Goal: Task Accomplishment & Management: Manage account settings

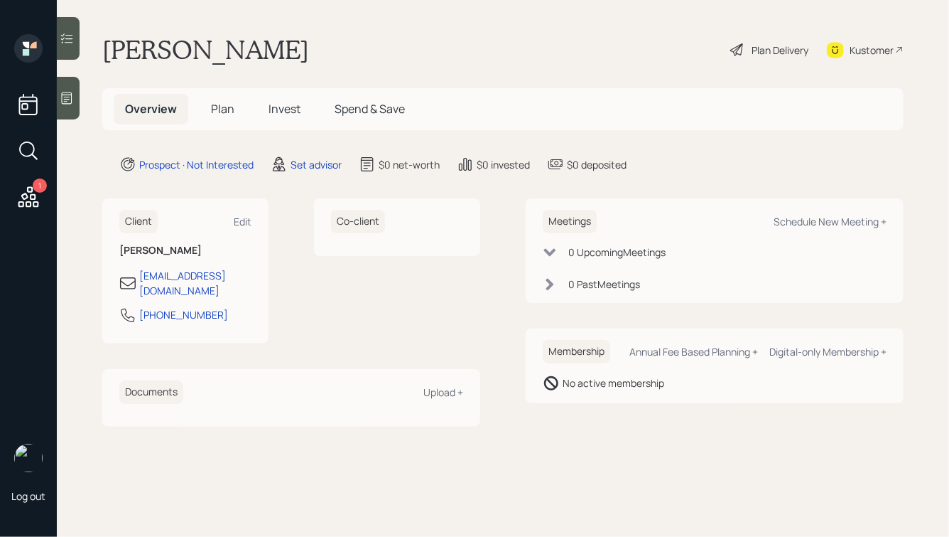
click at [77, 106] on div at bounding box center [68, 98] width 23 height 43
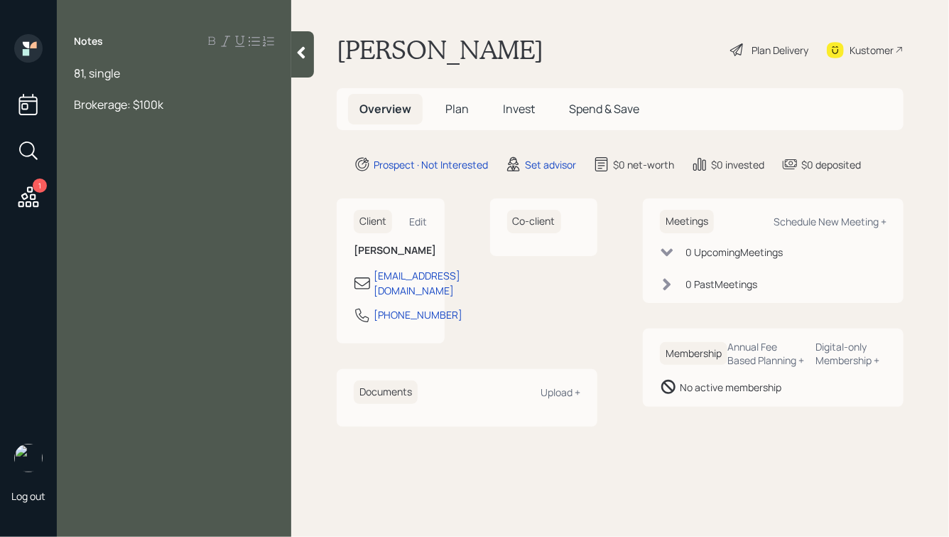
click at [131, 90] on div at bounding box center [174, 89] width 200 height 16
drag, startPoint x: 116, startPoint y: 152, endPoint x: 83, endPoint y: 153, distance: 32.7
click at [83, 153] on span "Pension:" at bounding box center [97, 152] width 46 height 16
click at [178, 155] on div "[DEMOGRAPHIC_DATA] work:" at bounding box center [174, 152] width 200 height 16
click at [151, 153] on span "[DEMOGRAPHIC_DATA] work: $30k annual" at bounding box center [167, 159] width 186 height 31
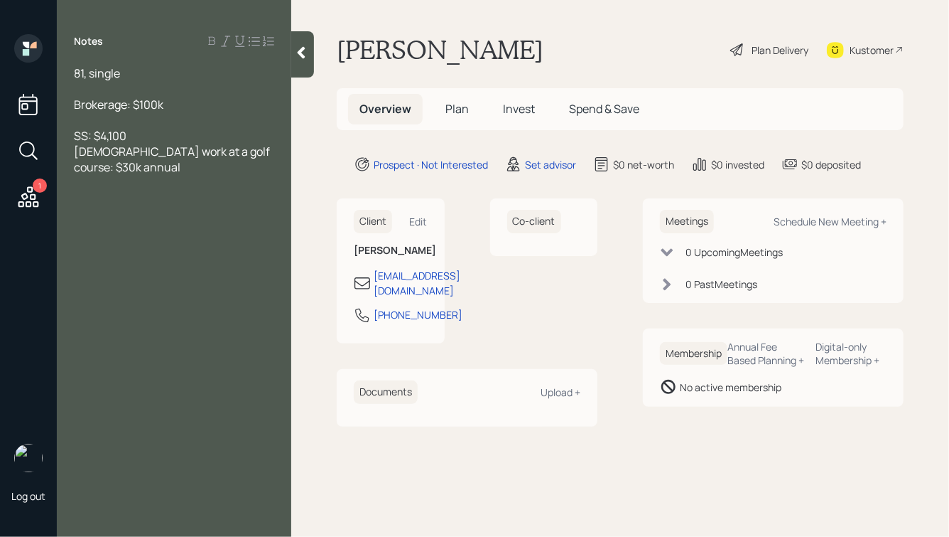
click at [141, 164] on div "[DEMOGRAPHIC_DATA] work at a golf course: $30k annual" at bounding box center [174, 159] width 200 height 31
drag, startPoint x: 198, startPoint y: 151, endPoint x: 237, endPoint y: 167, distance: 42.1
click at [237, 167] on div "[DEMOGRAPHIC_DATA] work at a golf course: $30k annual" at bounding box center [174, 159] width 200 height 31
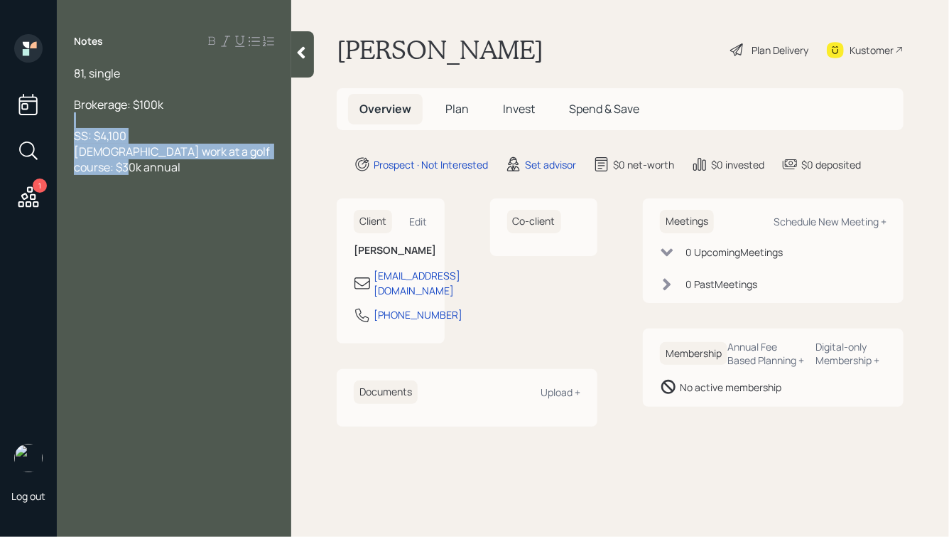
drag, startPoint x: 141, startPoint y: 172, endPoint x: 35, endPoint y: 122, distance: 117.0
click at [35, 123] on div "1 Log out Notes 81, single Brokerage: $100k SS: $4,100 [DEMOGRAPHIC_DATA] work …" at bounding box center [474, 268] width 949 height 537
click at [152, 158] on span "[DEMOGRAPHIC_DATA] work at a golf course: $30k annual" at bounding box center [173, 159] width 198 height 31
drag, startPoint x: 145, startPoint y: 168, endPoint x: 70, endPoint y: 122, distance: 88.4
click at [70, 123] on div "81, single Brokerage: $100k SS: $4,100 [DEMOGRAPHIC_DATA] work at a golf course…" at bounding box center [174, 119] width 235 height 109
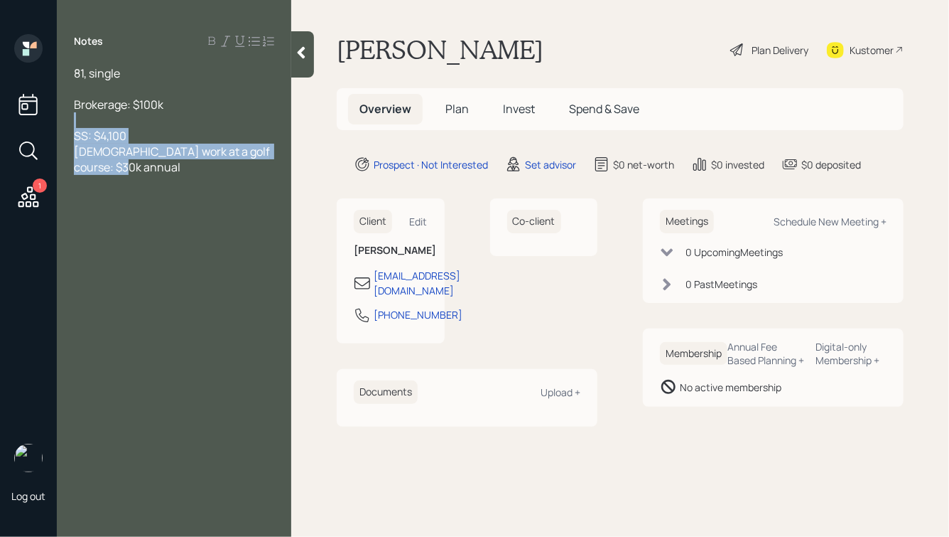
click at [144, 146] on span "[DEMOGRAPHIC_DATA] work at a golf course: $30k annual" at bounding box center [173, 159] width 198 height 31
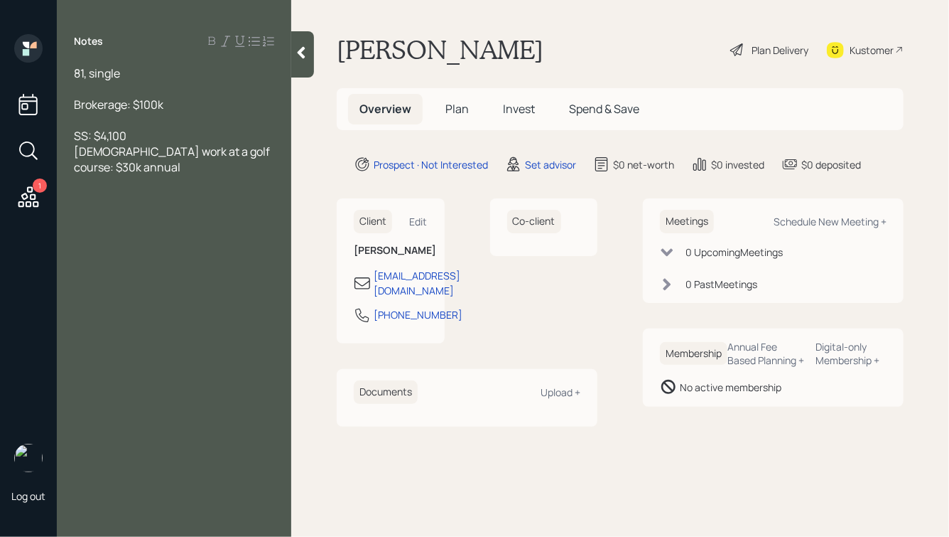
click at [119, 164] on div "[DEMOGRAPHIC_DATA] work at a golf course: $30k annual" at bounding box center [174, 159] width 200 height 31
click at [137, 70] on div "81, single" at bounding box center [174, 73] width 200 height 16
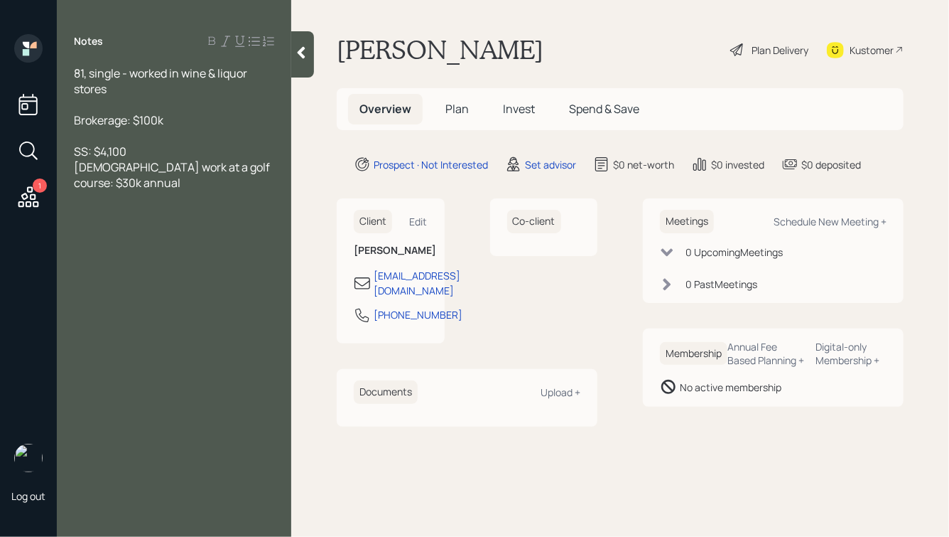
click at [139, 185] on div "[DEMOGRAPHIC_DATA] work at a golf course: $30k annual" at bounding box center [174, 174] width 200 height 31
click at [103, 231] on span "Home: $450k value" at bounding box center [123, 230] width 99 height 16
click at [207, 237] on div "Home in SC: $450k value" at bounding box center [174, 230] width 200 height 16
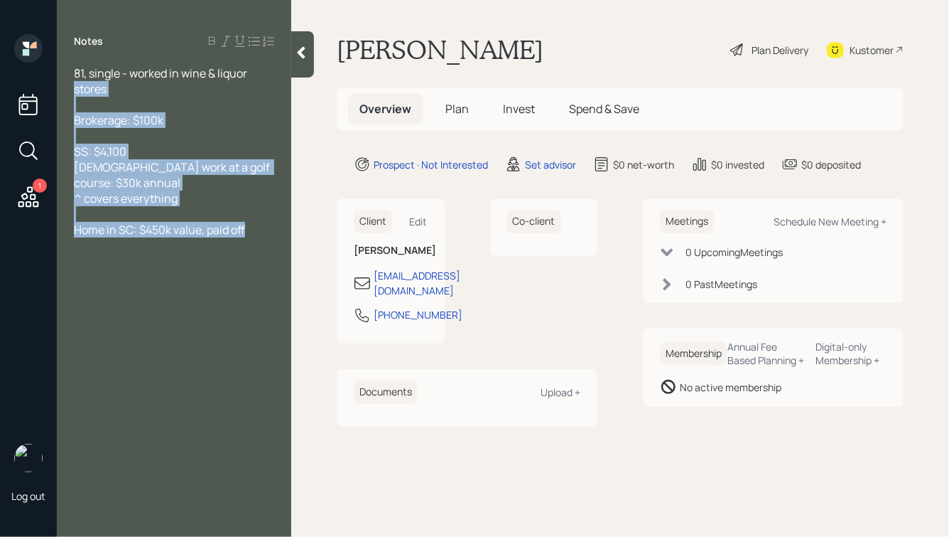
drag, startPoint x: 249, startPoint y: 233, endPoint x: 16, endPoint y: 77, distance: 280.3
click at [16, 78] on div "1 Log out Notes 81, single - worked in wine & liquor stores Brokerage: $100k SS…" at bounding box center [474, 268] width 949 height 537
click at [131, 122] on span "Brokerage: $100k" at bounding box center [119, 120] width 90 height 16
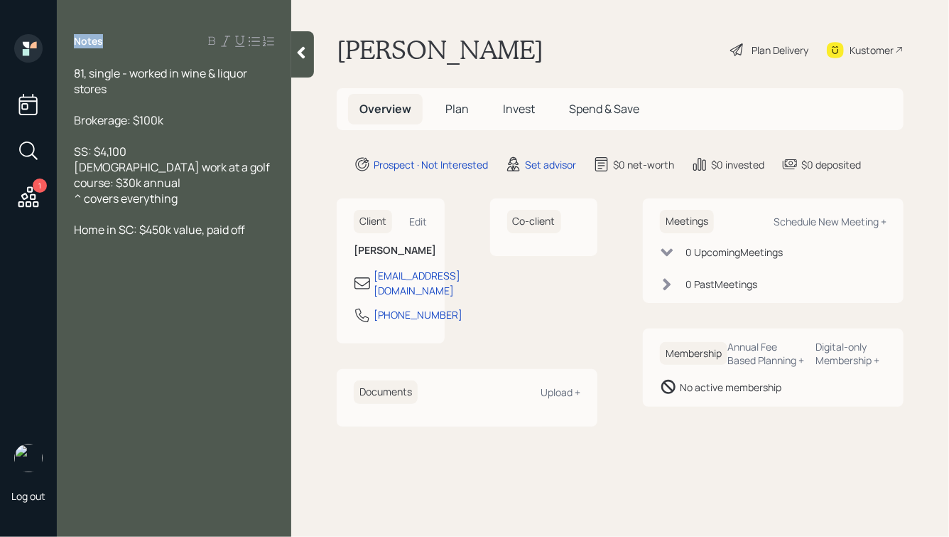
drag, startPoint x: 77, startPoint y: 40, endPoint x: 102, endPoint y: 44, distance: 25.2
click at [102, 44] on label "Notes" at bounding box center [88, 41] width 29 height 14
click at [128, 90] on div "81, single - worked in wine & liquor stores" at bounding box center [174, 80] width 200 height 31
click at [172, 119] on div "Brokerage: $100k" at bounding box center [174, 120] width 200 height 16
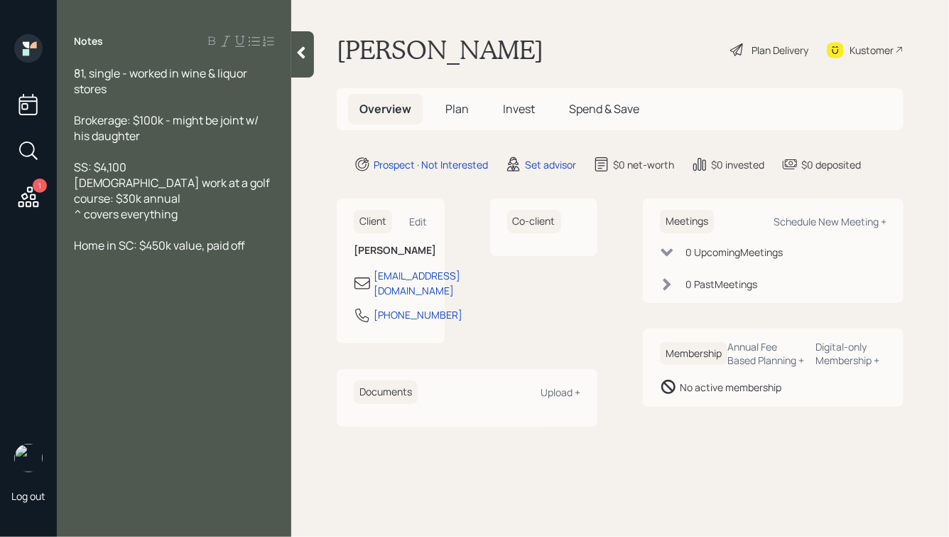
click at [259, 249] on div "Home in SC: $450k value, paid off" at bounding box center [174, 245] width 200 height 16
click at [301, 53] on icon at bounding box center [302, 53] width 8 height 12
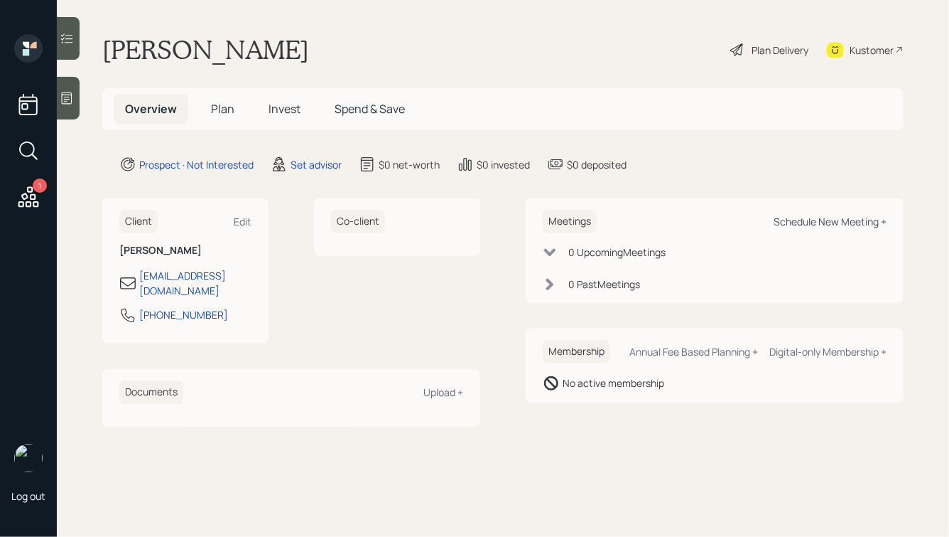
click at [809, 220] on div "Schedule New Meeting +" at bounding box center [830, 222] width 113 height 14
select select "round-[PERSON_NAME]"
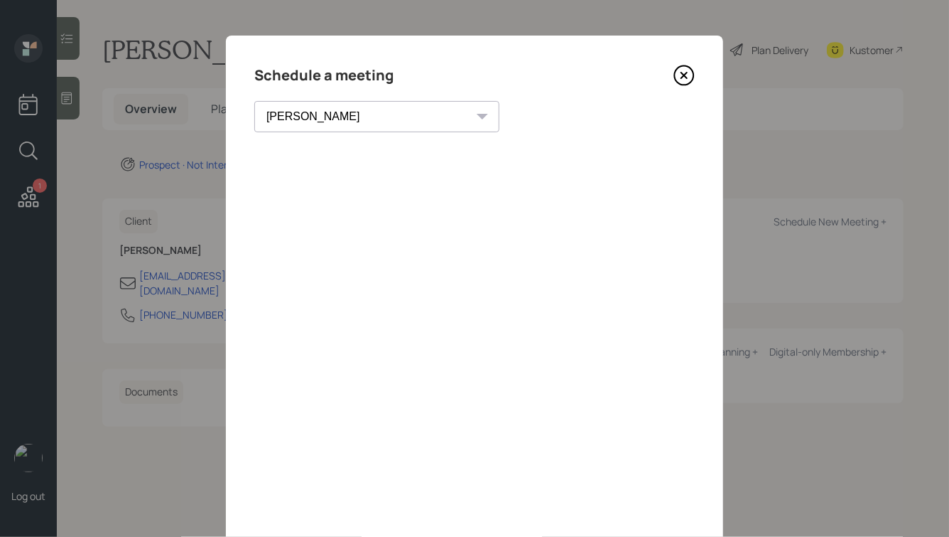
click at [684, 78] on icon at bounding box center [684, 75] width 21 height 21
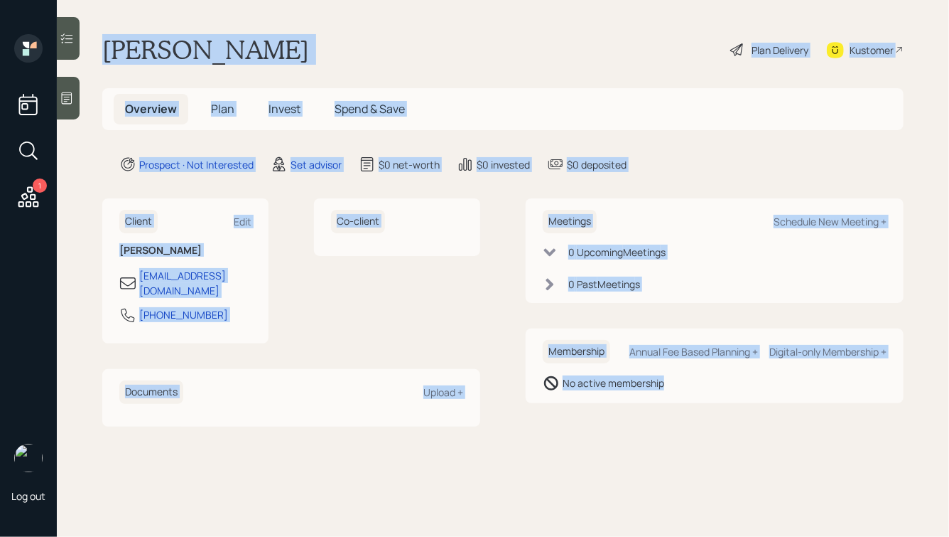
drag, startPoint x: 104, startPoint y: 42, endPoint x: 645, endPoint y: 412, distance: 655.4
click at [644, 411] on main "[PERSON_NAME] Plan Delivery Kustomer Overview Plan Invest Spend & Save Prospect…" at bounding box center [503, 268] width 893 height 537
click at [645, 412] on div "Meetings Schedule New Meeting + 0 Upcoming Meeting s 0 Past Meeting s Membershi…" at bounding box center [715, 311] width 378 height 227
drag, startPoint x: 694, startPoint y: 412, endPoint x: 314, endPoint y: -60, distance: 605.5
click at [314, 0] on html "1 Log out [PERSON_NAME] Plan Delivery Kustomer Overview Plan Invest Spend & Sav…" at bounding box center [474, 268] width 949 height 537
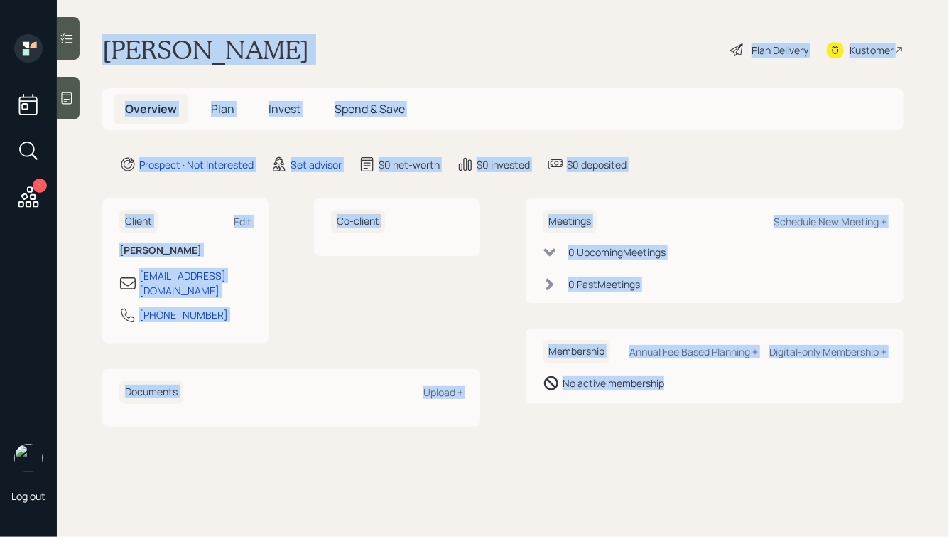
click at [360, 43] on div "[PERSON_NAME] Plan Delivery Kustomer" at bounding box center [503, 49] width 802 height 31
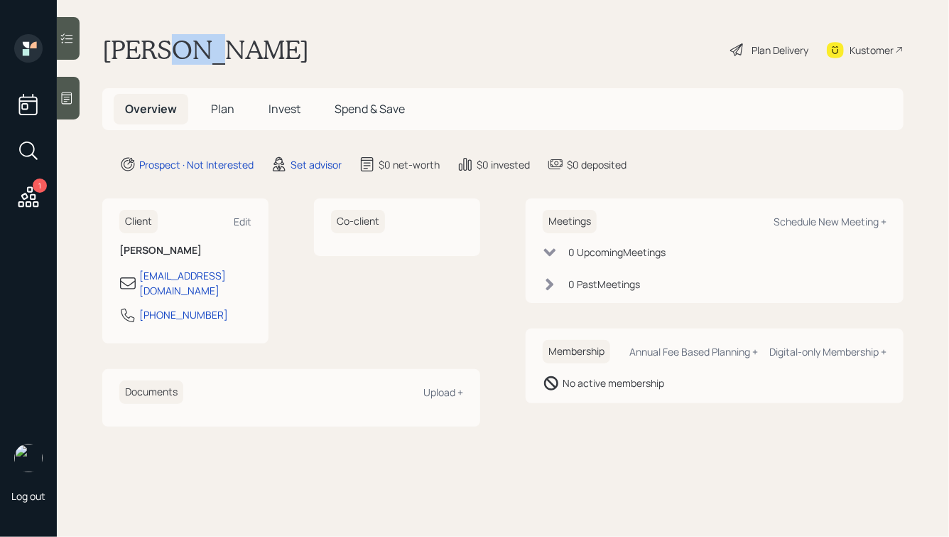
drag, startPoint x: 210, startPoint y: 46, endPoint x: 169, endPoint y: 42, distance: 40.7
click at [169, 42] on h1 "[PERSON_NAME]" at bounding box center [205, 49] width 207 height 31
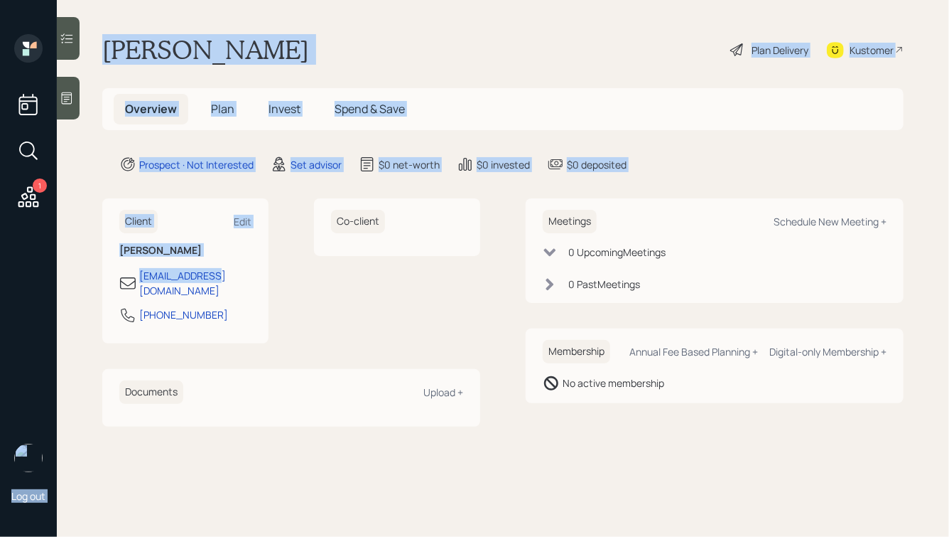
drag, startPoint x: 229, startPoint y: 281, endPoint x: 38, endPoint y: 196, distance: 209.0
click at [38, 199] on div "1 Log out [PERSON_NAME] Plan Delivery Kustomer Overview Plan Invest Spend & Sav…" at bounding box center [474, 268] width 949 height 537
click at [124, 201] on div "Client Edit [PERSON_NAME] [EMAIL_ADDRESS][DOMAIN_NAME] [PHONE_NUMBER]" at bounding box center [185, 270] width 166 height 145
